Goal: Task Accomplishment & Management: Complete application form

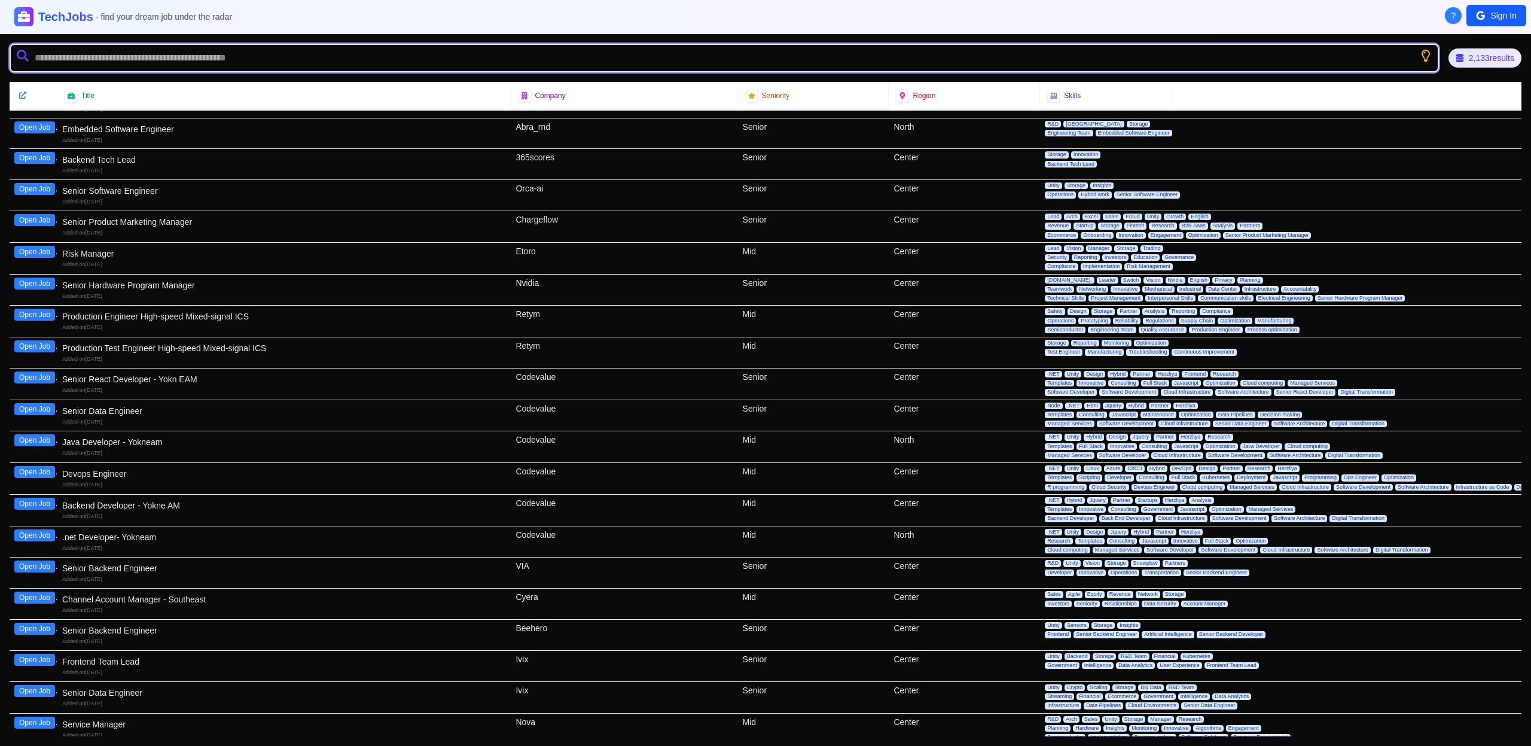
scroll to position [43094, 0]
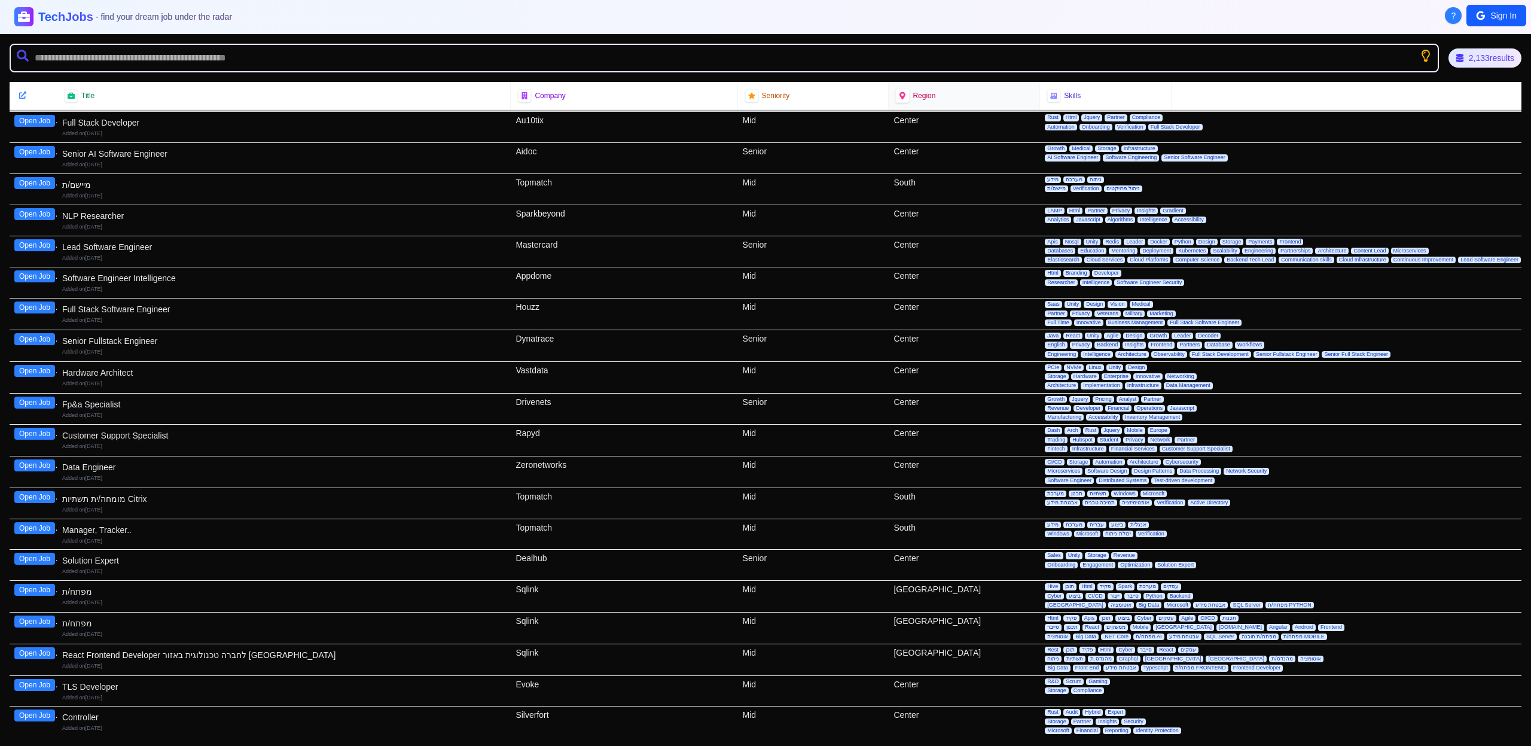
click at [904, 95] on div at bounding box center [902, 96] width 14 height 14
click at [902, 96] on div at bounding box center [902, 96] width 14 height 14
click at [919, 93] on span "Region" at bounding box center [924, 96] width 23 height 10
click at [901, 95] on icon at bounding box center [902, 95] width 7 height 7
click at [899, 95] on icon at bounding box center [902, 95] width 6 height 8
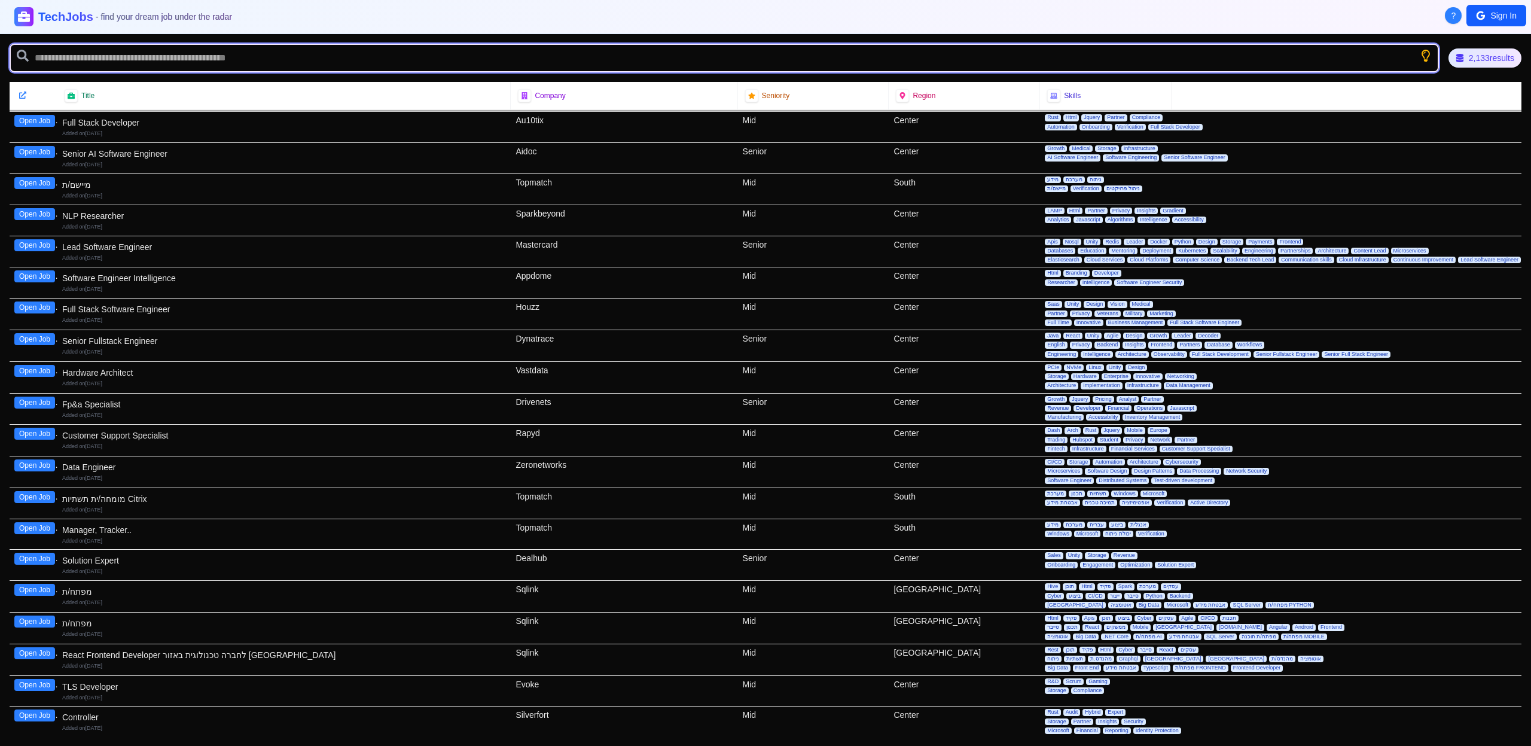
click at [696, 61] on input "text" at bounding box center [724, 58] width 1429 height 29
type input "*******"
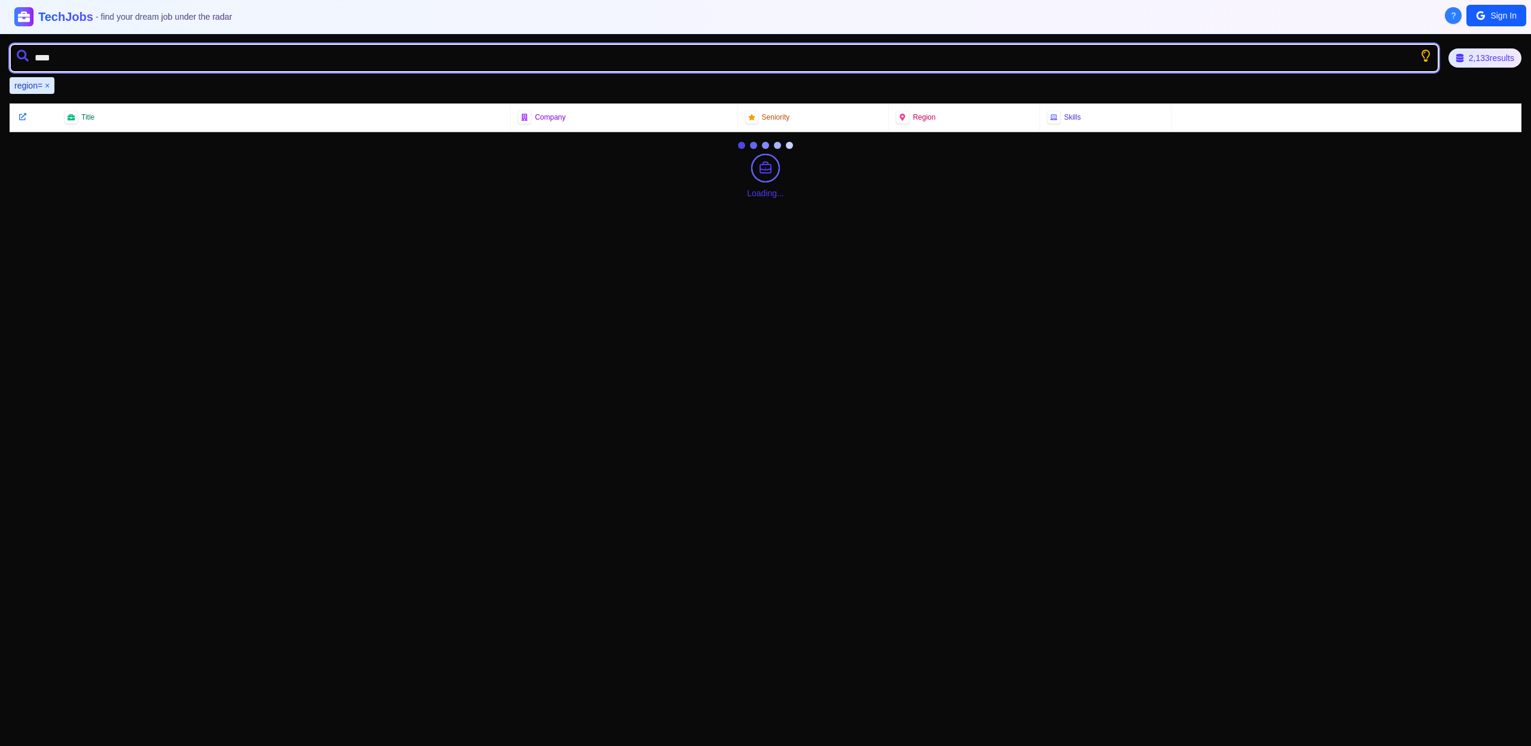
scroll to position [0, 0]
type input "*********"
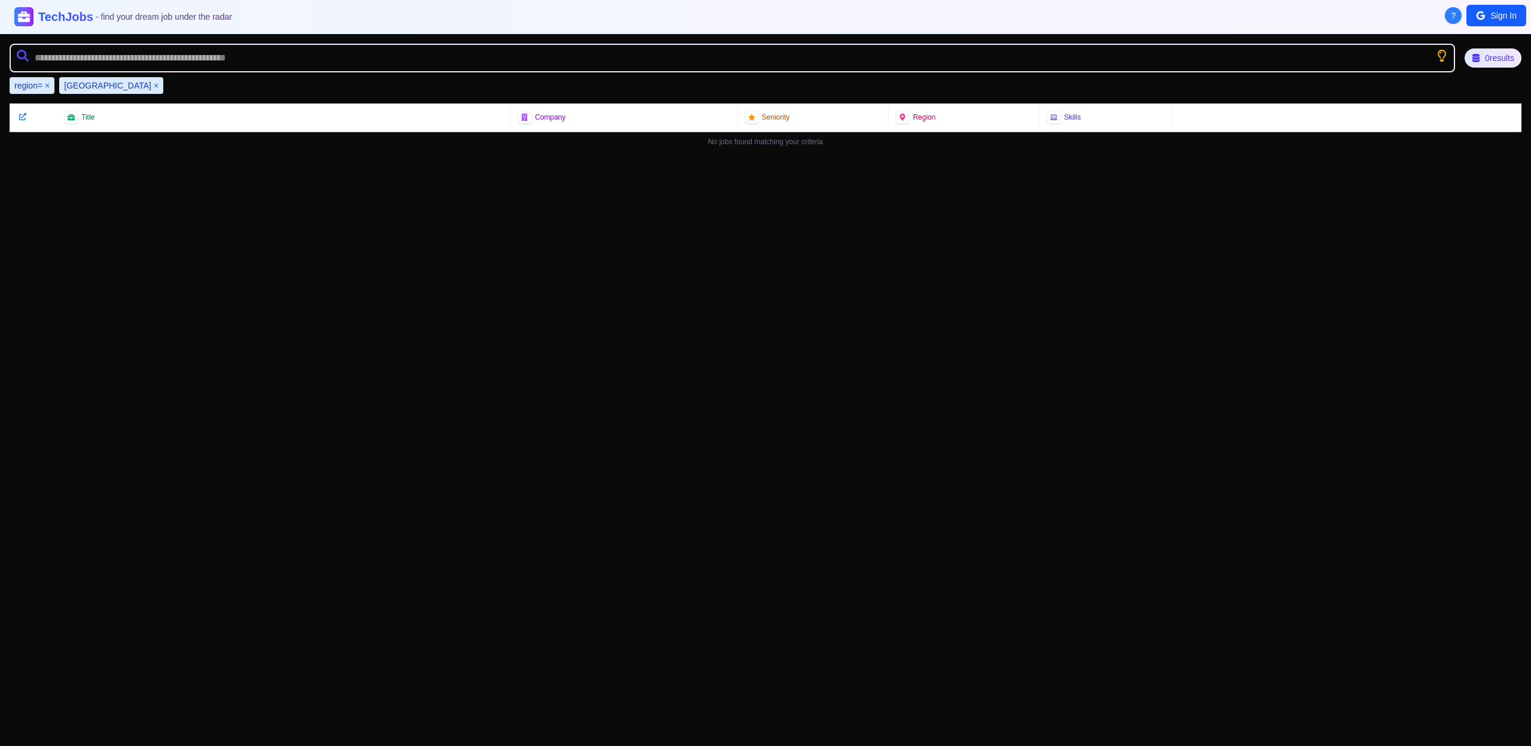
click at [49, 84] on button "×" at bounding box center [47, 86] width 5 height 12
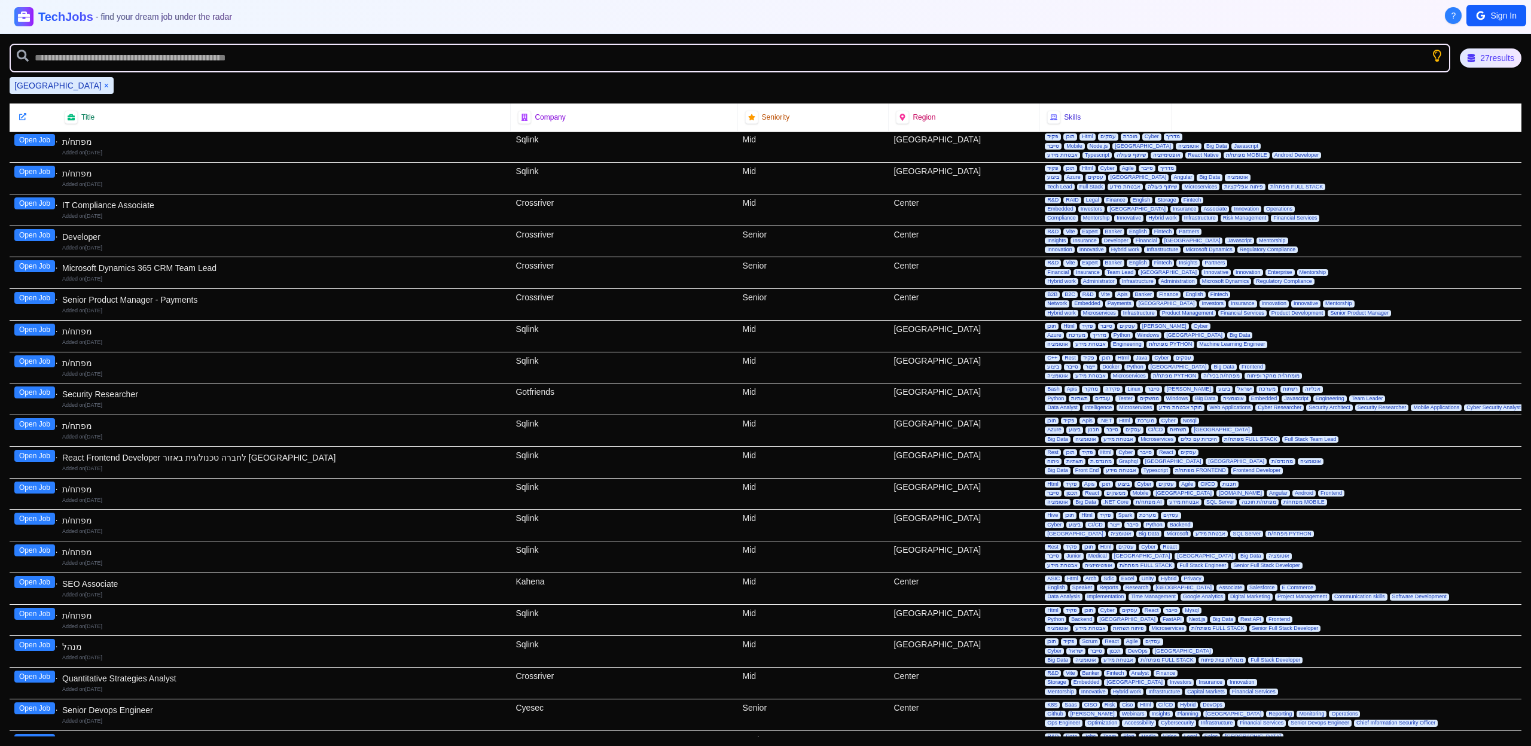
scroll to position [239, 0]
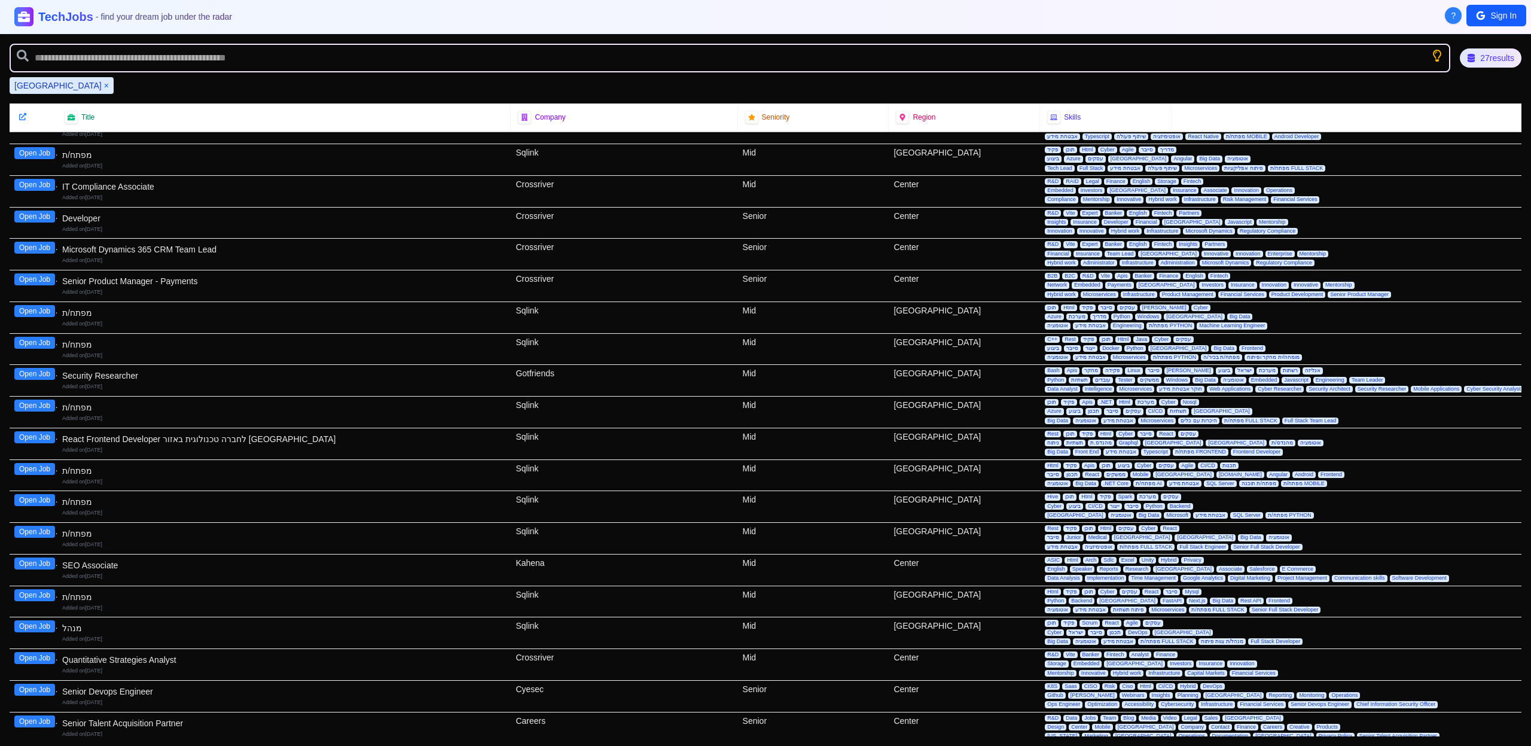
click at [26, 626] on button "Open Job" at bounding box center [34, 626] width 41 height 12
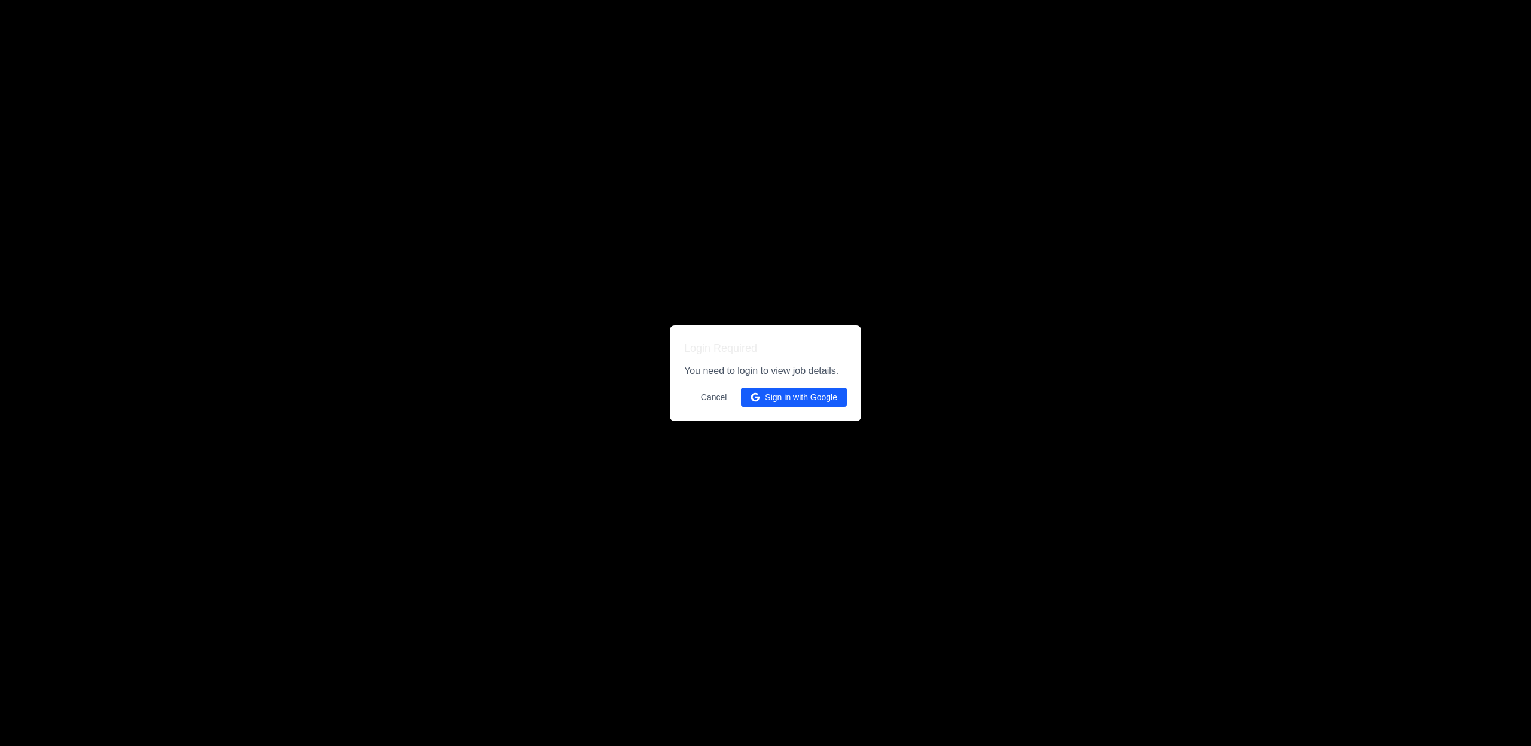
click at [712, 395] on button "Cancel" at bounding box center [714, 397] width 41 height 19
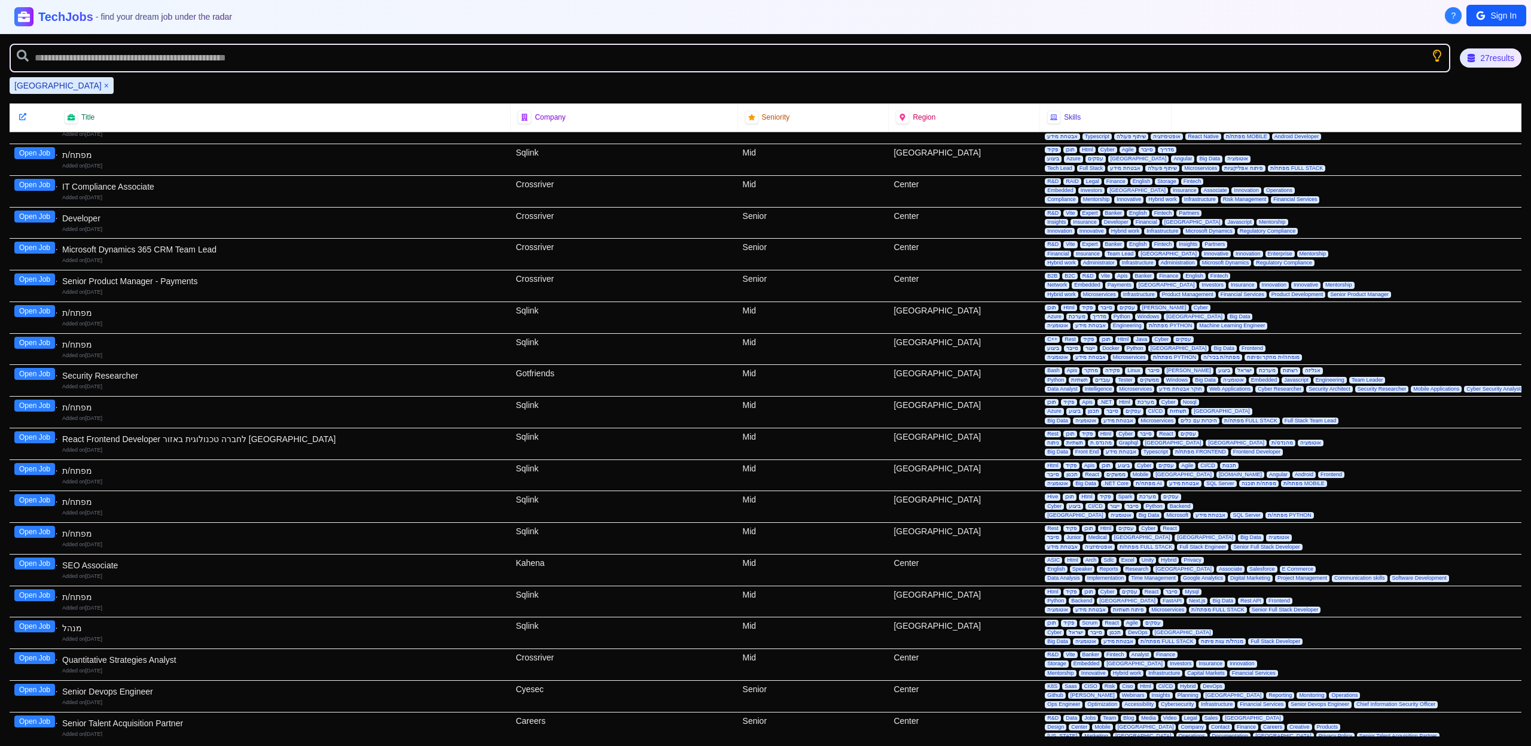
click at [43, 628] on button "Open Job" at bounding box center [34, 626] width 41 height 12
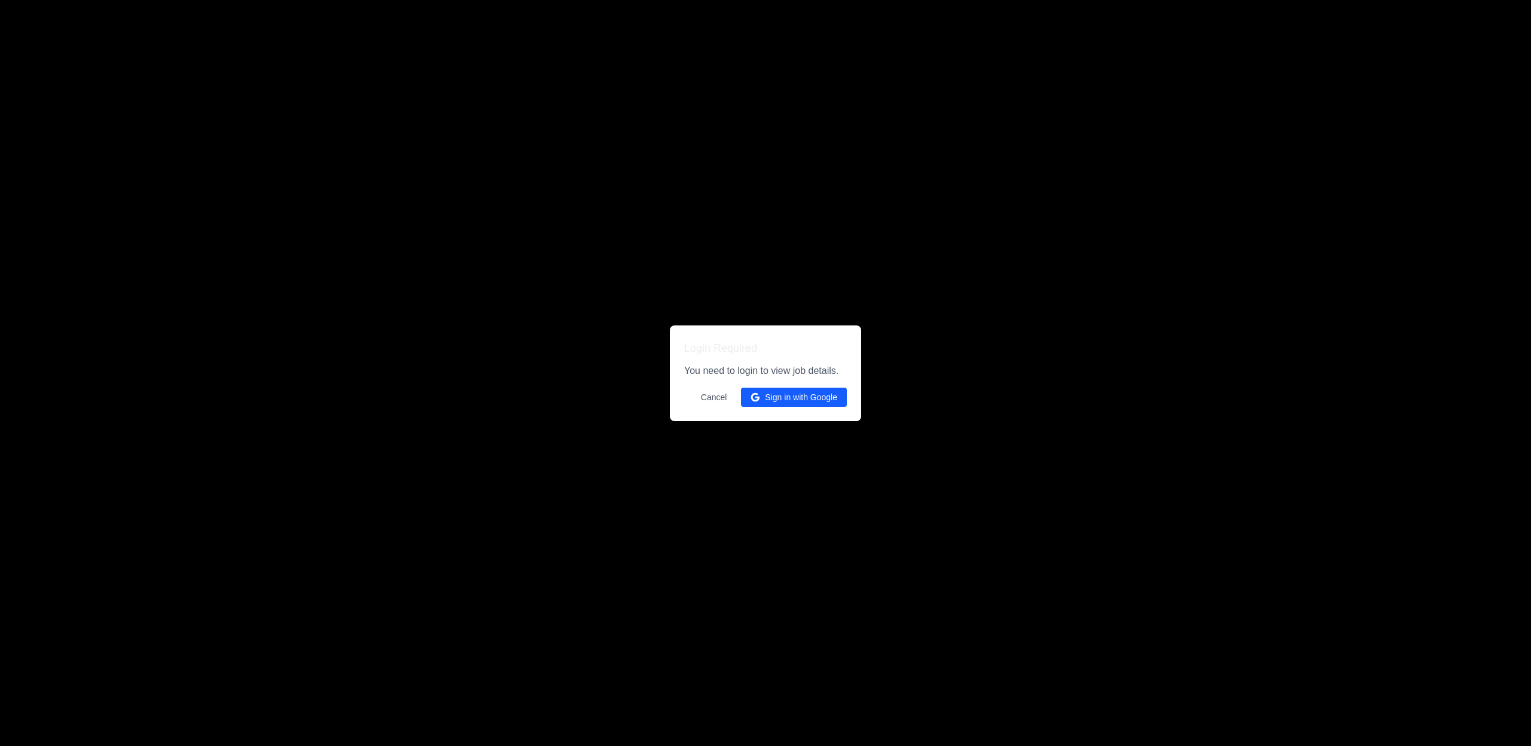
click at [813, 391] on button "Sign in with Google" at bounding box center [794, 397] width 106 height 19
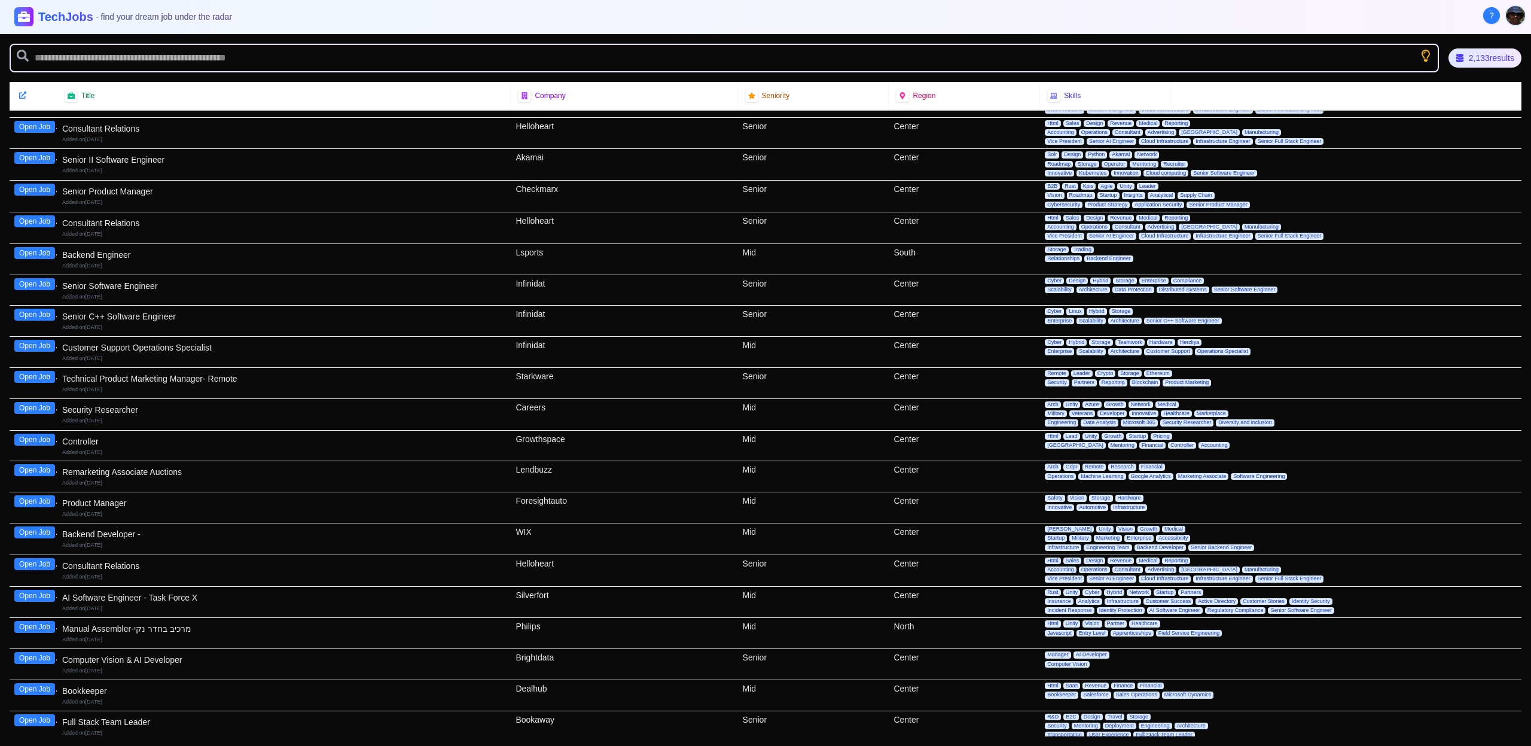
scroll to position [2512, 0]
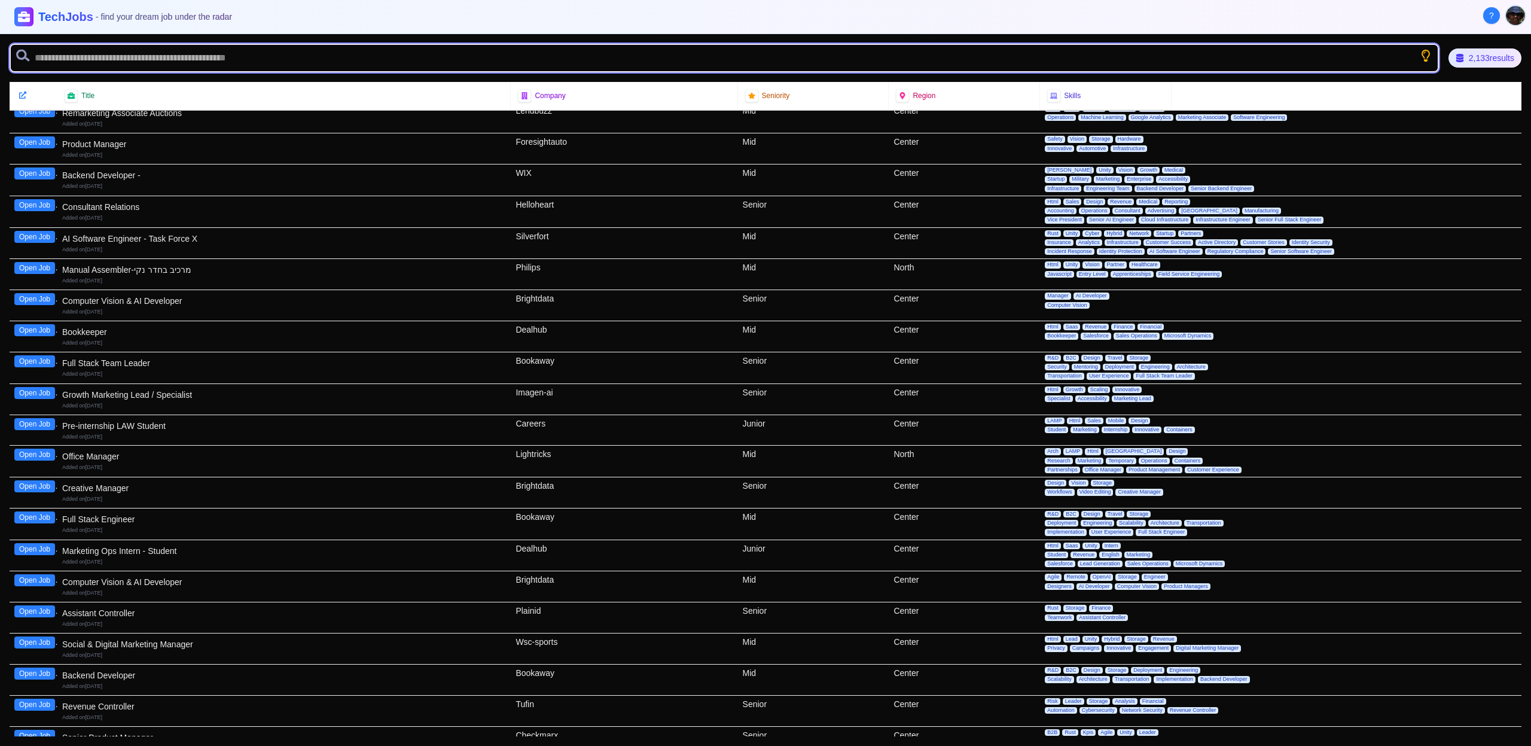
click at [836, 55] on input "text" at bounding box center [724, 58] width 1429 height 29
type input "*******"
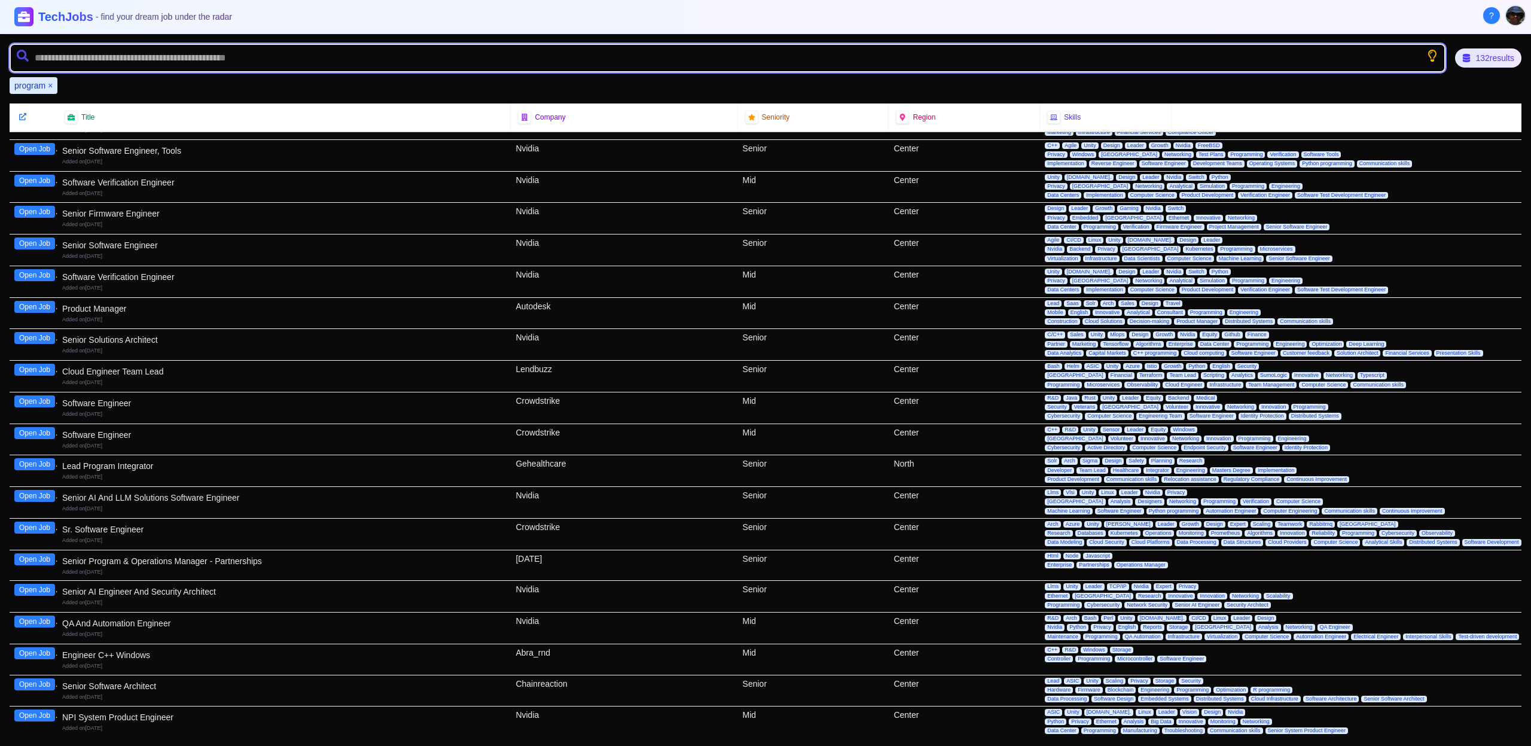
scroll to position [179, 0]
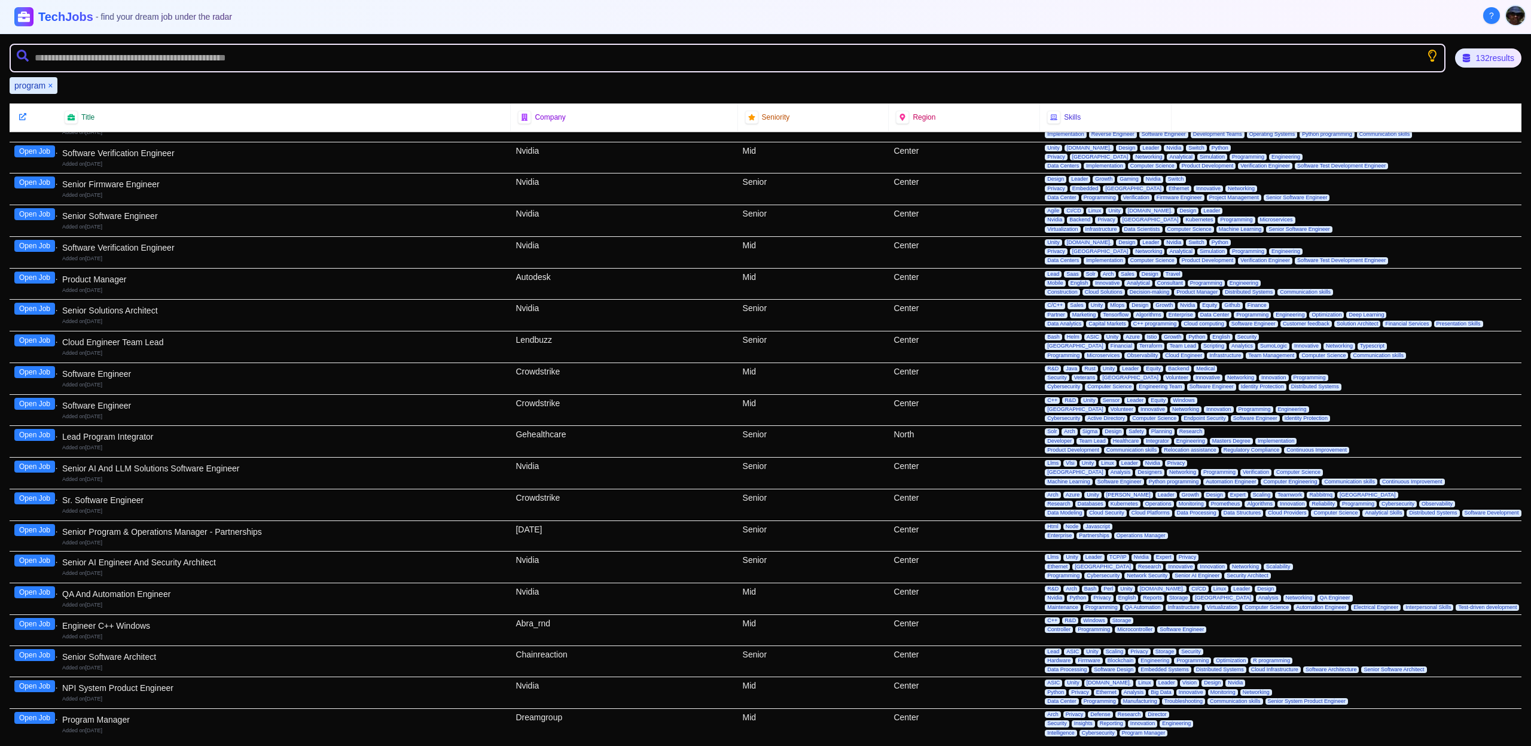
click at [33, 527] on button "Open Job" at bounding box center [34, 530] width 41 height 12
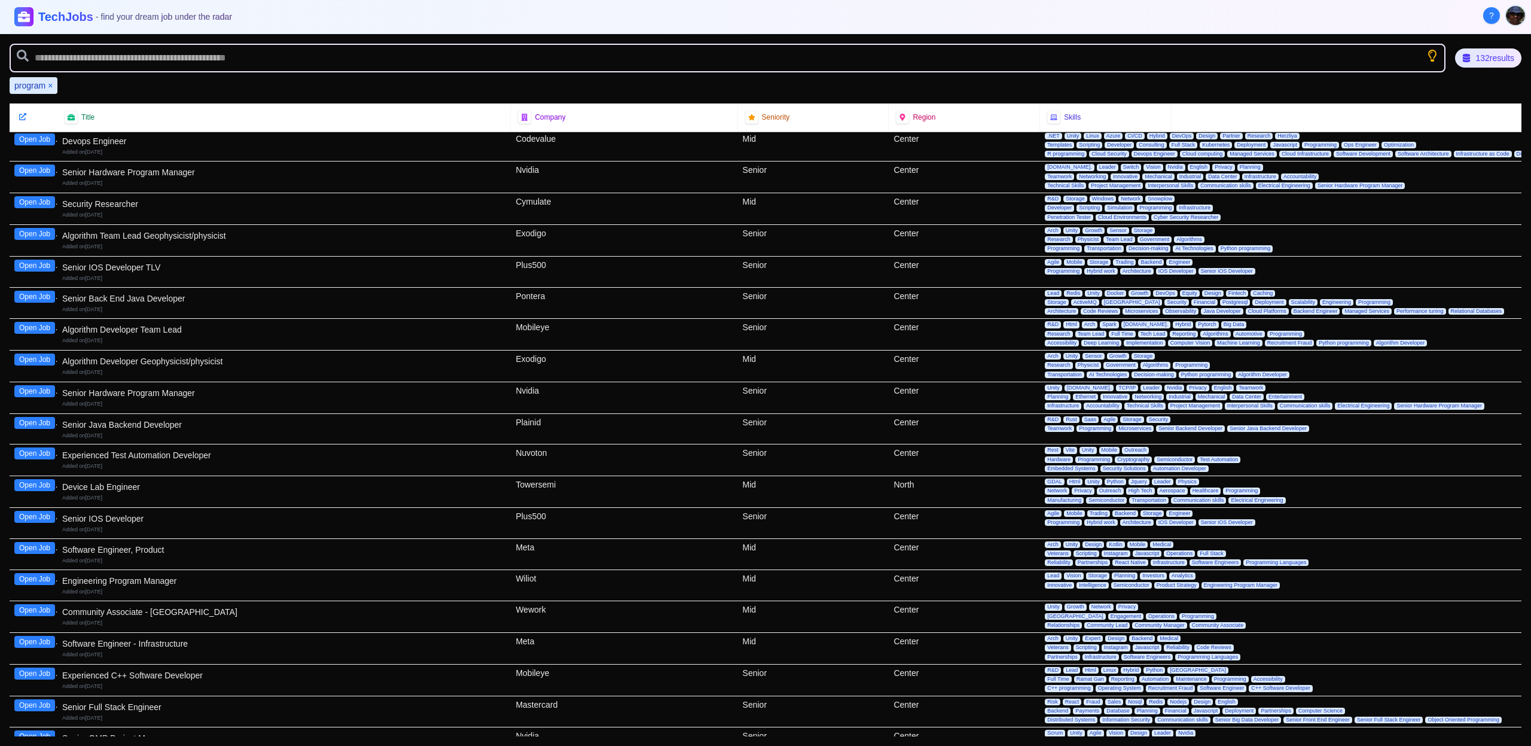
scroll to position [2213, 0]
